Goal: Find contact information: Find contact information

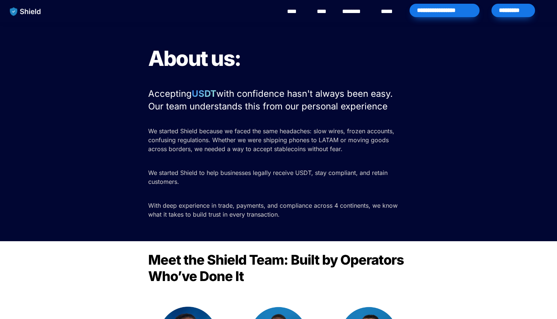
scroll to position [215, 0]
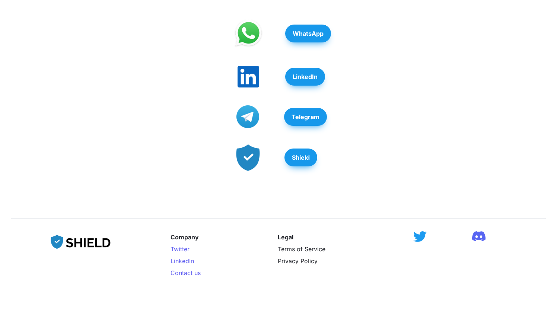
scroll to position [377, 0]
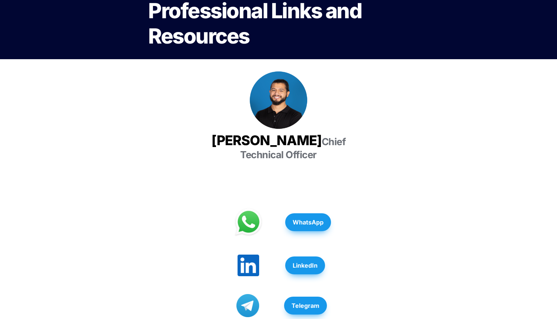
scroll to position [88, 0]
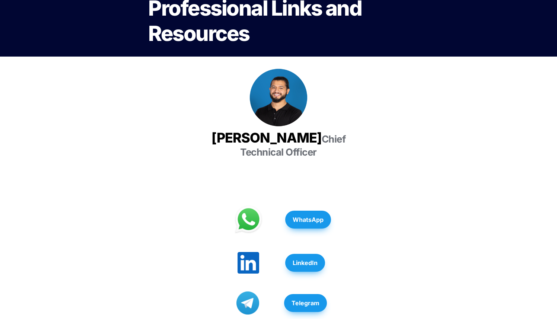
click at [325, 254] on button "LinkedIn" at bounding box center [305, 263] width 40 height 18
